Goal: Task Accomplishment & Management: Manage account settings

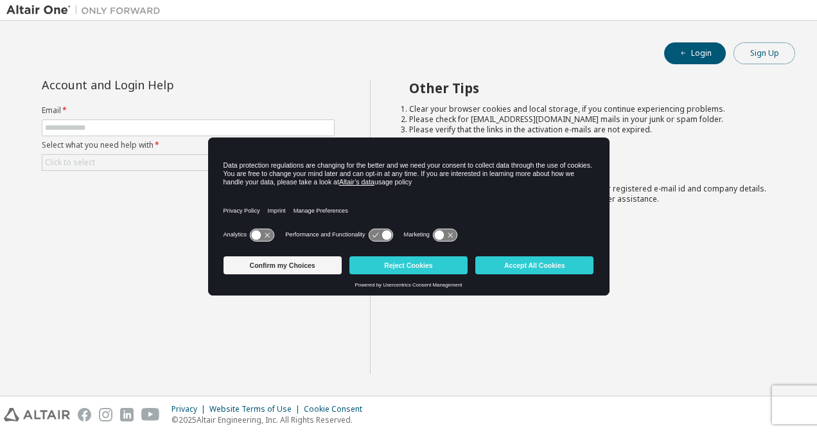
click at [773, 57] on button "Sign Up" at bounding box center [765, 53] width 62 height 22
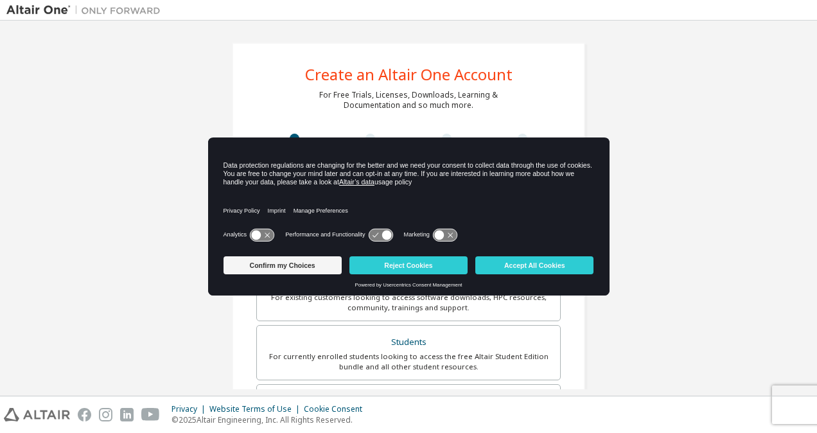
click at [259, 231] on icon at bounding box center [257, 235] width 10 height 10
click at [444, 231] on icon at bounding box center [445, 235] width 24 height 12
click at [514, 263] on button "Accept All Cookies" at bounding box center [534, 265] width 118 height 18
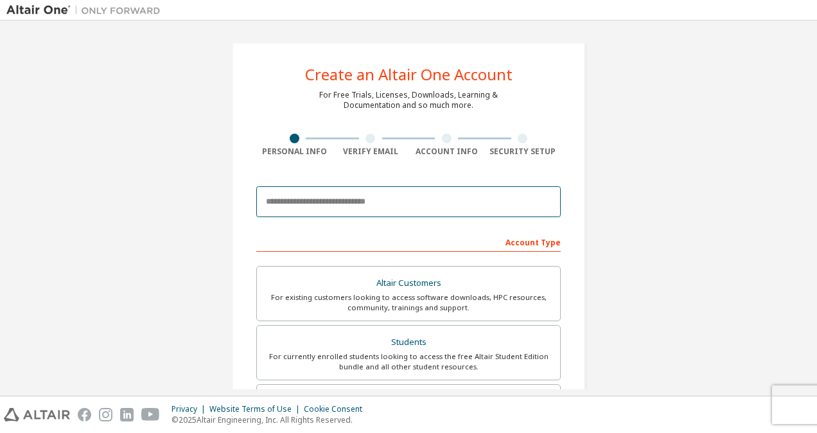
click at [376, 195] on input "email" at bounding box center [408, 201] width 304 height 31
type input "**********"
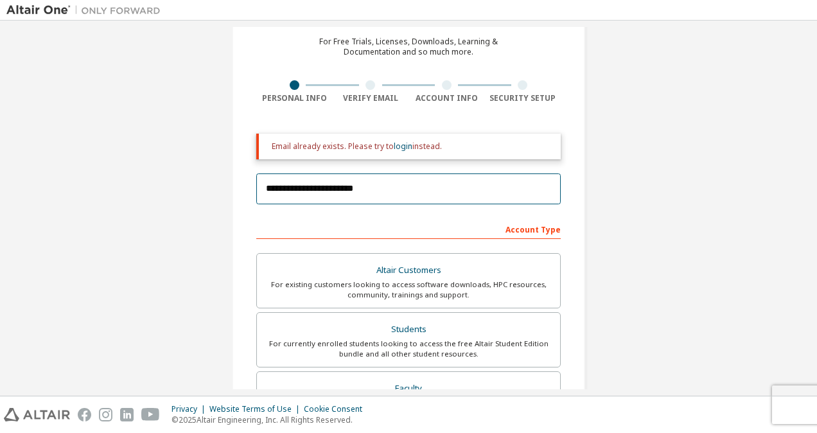
scroll to position [57, 0]
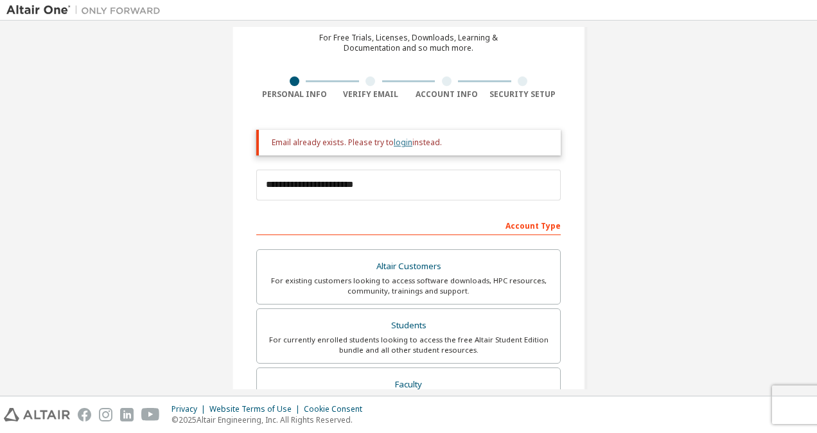
click at [398, 140] on link "login" at bounding box center [403, 142] width 19 height 11
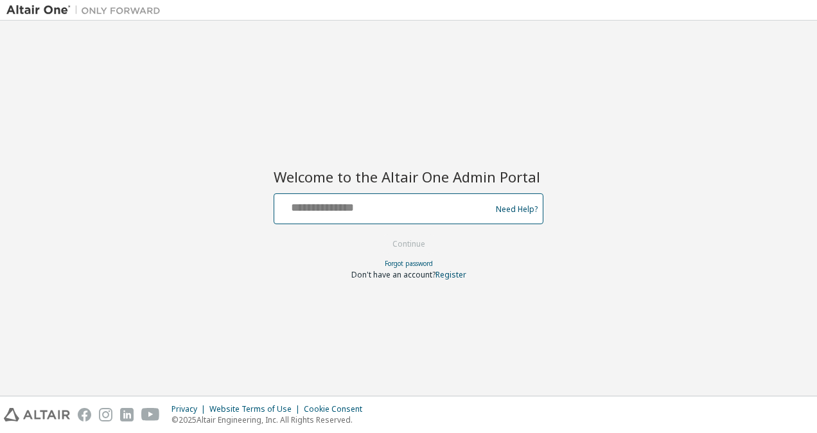
click at [365, 212] on input "text" at bounding box center [384, 206] width 210 height 19
type input "**********"
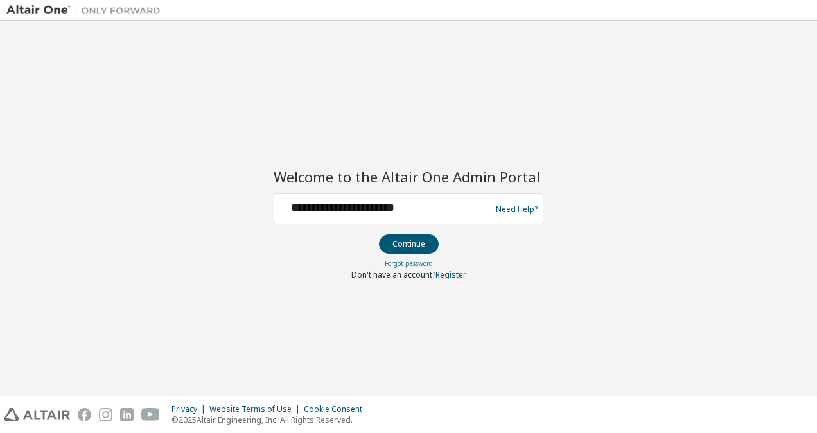
click at [401, 261] on link "Forgot password" at bounding box center [409, 263] width 48 height 9
